Goal: Find specific page/section: Find specific page/section

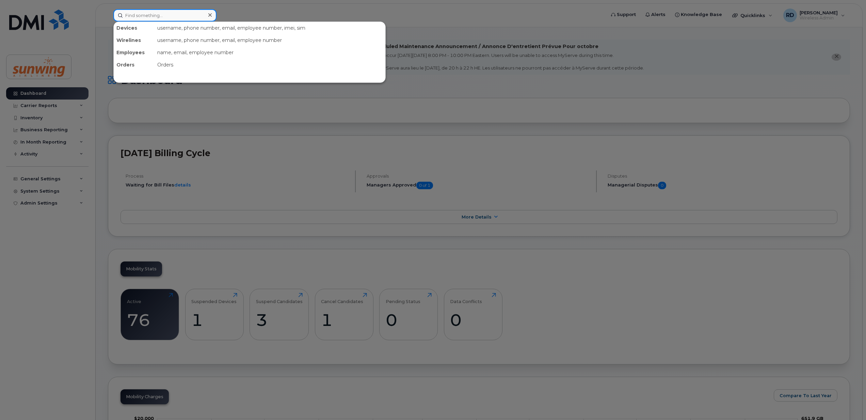
click at [158, 15] on input at bounding box center [164, 15] width 103 height 12
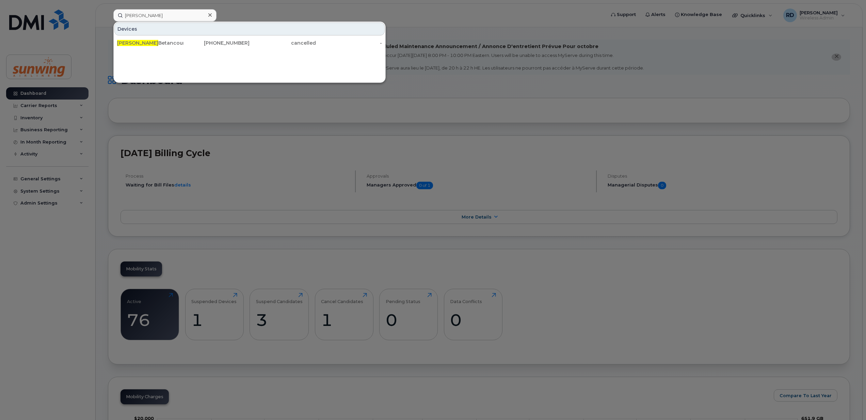
click at [315, 72] on div "Devices [PERSON_NAME] [PHONE_NUMBER] cancelled -" at bounding box center [249, 51] width 272 height 61
click at [152, 14] on input "[PERSON_NAME]" at bounding box center [164, 15] width 103 height 12
click at [302, 56] on div "Devices [PERSON_NAME] [PHONE_NUMBER] cancelled -" at bounding box center [249, 51] width 272 height 61
click at [148, 13] on input "[PERSON_NAME]" at bounding box center [164, 15] width 103 height 12
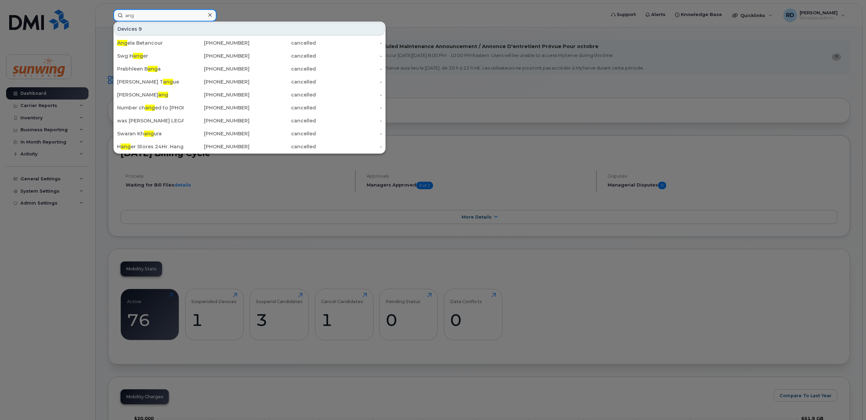
type input "ang"
click at [211, 14] on icon at bounding box center [209, 14] width 3 height 5
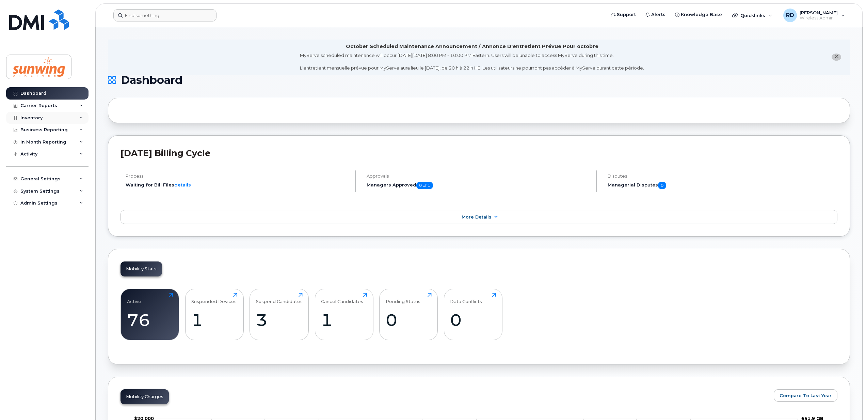
click at [33, 116] on div "Inventory" at bounding box center [31, 117] width 22 height 5
click at [33, 129] on div "Mobility Devices" at bounding box center [42, 130] width 38 height 6
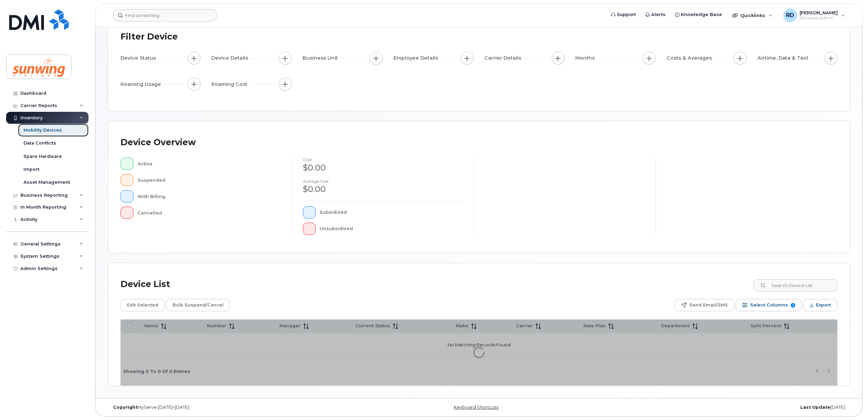
scroll to position [49, 0]
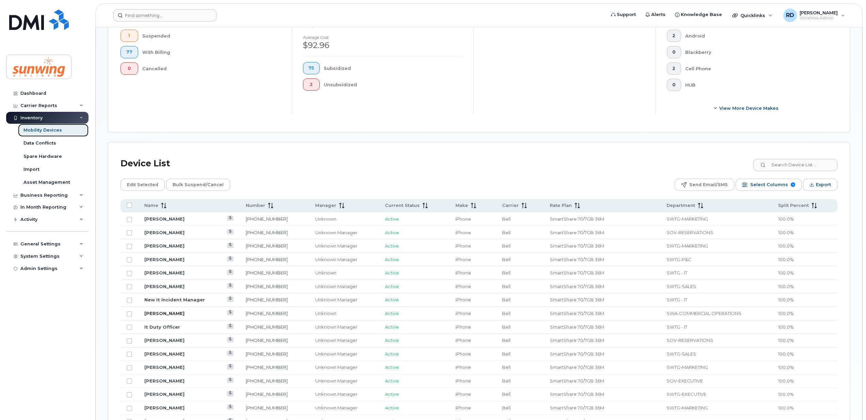
scroll to position [231, 0]
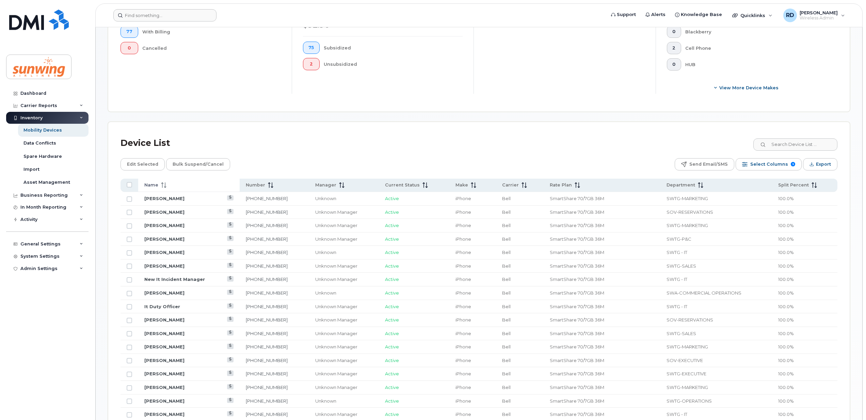
click at [161, 184] on icon at bounding box center [162, 182] width 2 height 1
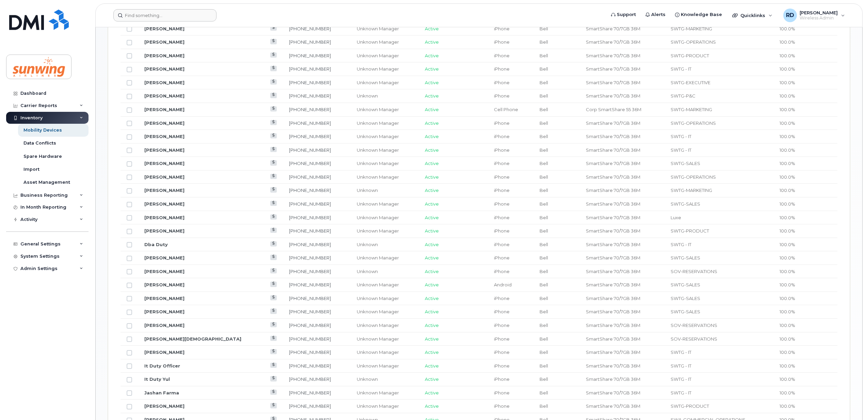
scroll to position [322, 0]
